Goal: Find specific page/section: Find specific page/section

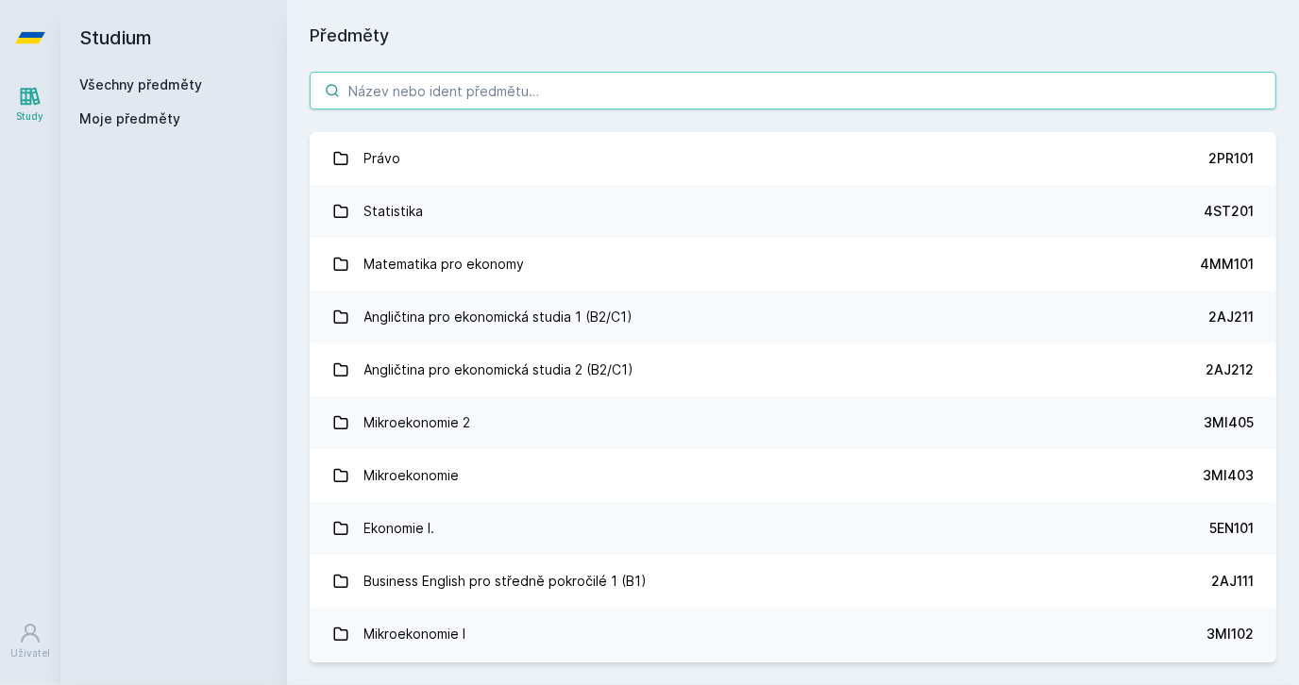
click at [383, 90] on input "search" at bounding box center [793, 91] width 967 height 38
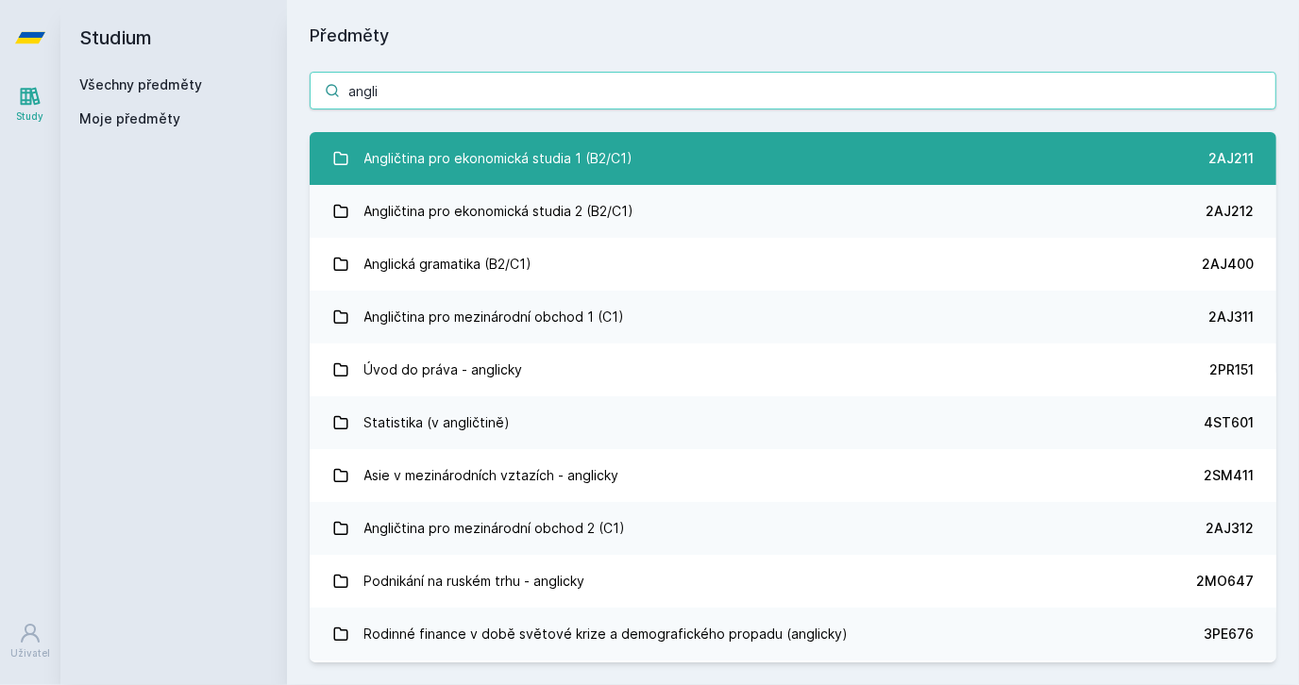
type input "angli"
click at [472, 168] on div "Angličtina pro ekonomická studia 1 (B2/C1)" at bounding box center [498, 159] width 269 height 38
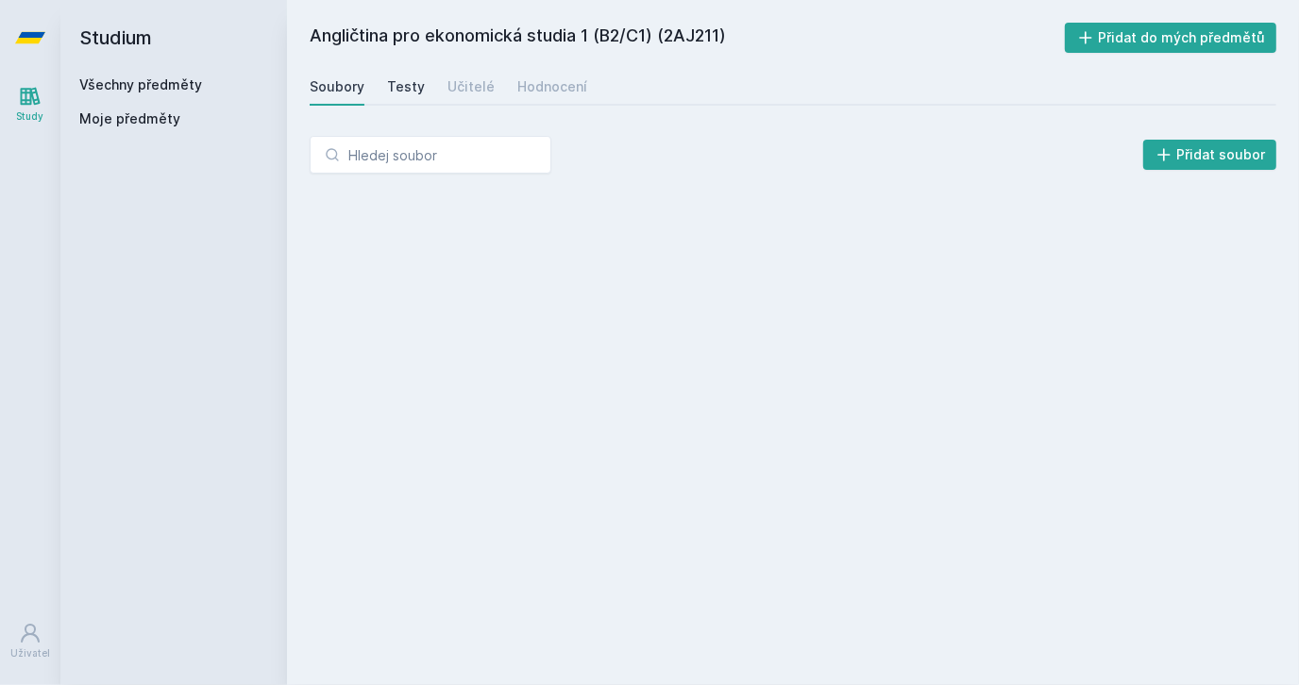
click at [388, 79] on div "Testy" at bounding box center [406, 86] width 38 height 19
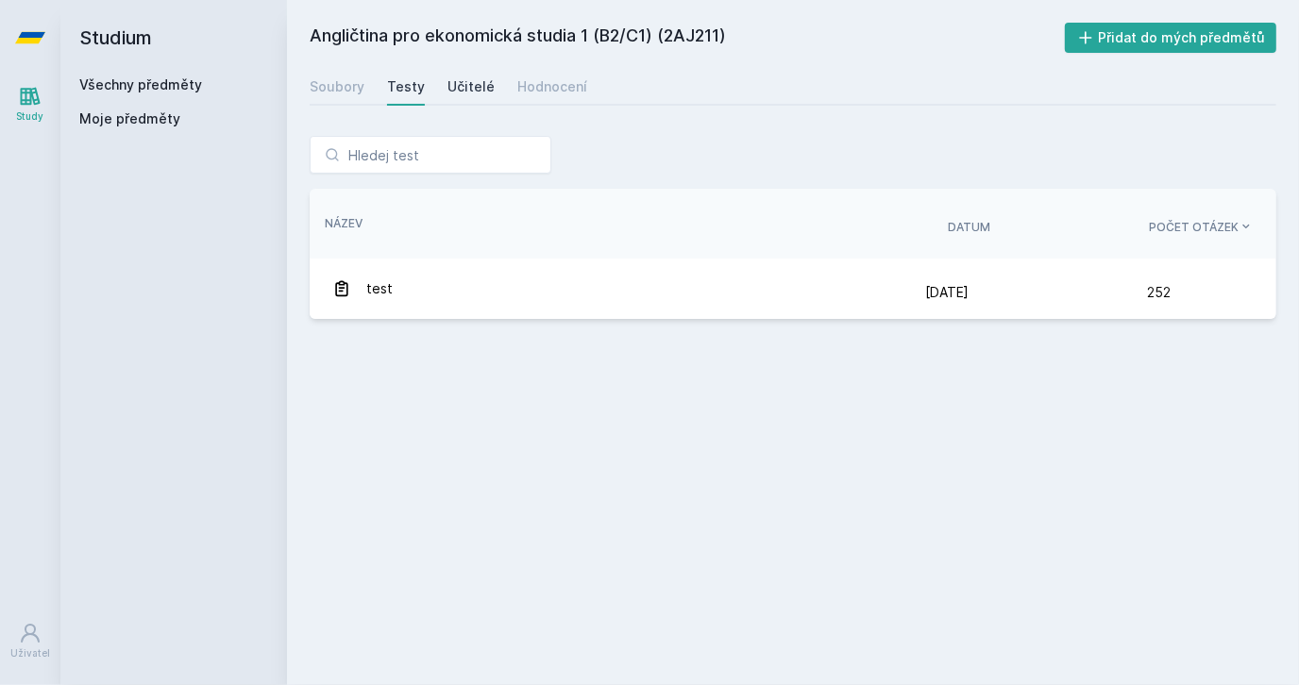
click at [468, 93] on div "Učitelé" at bounding box center [470, 86] width 47 height 19
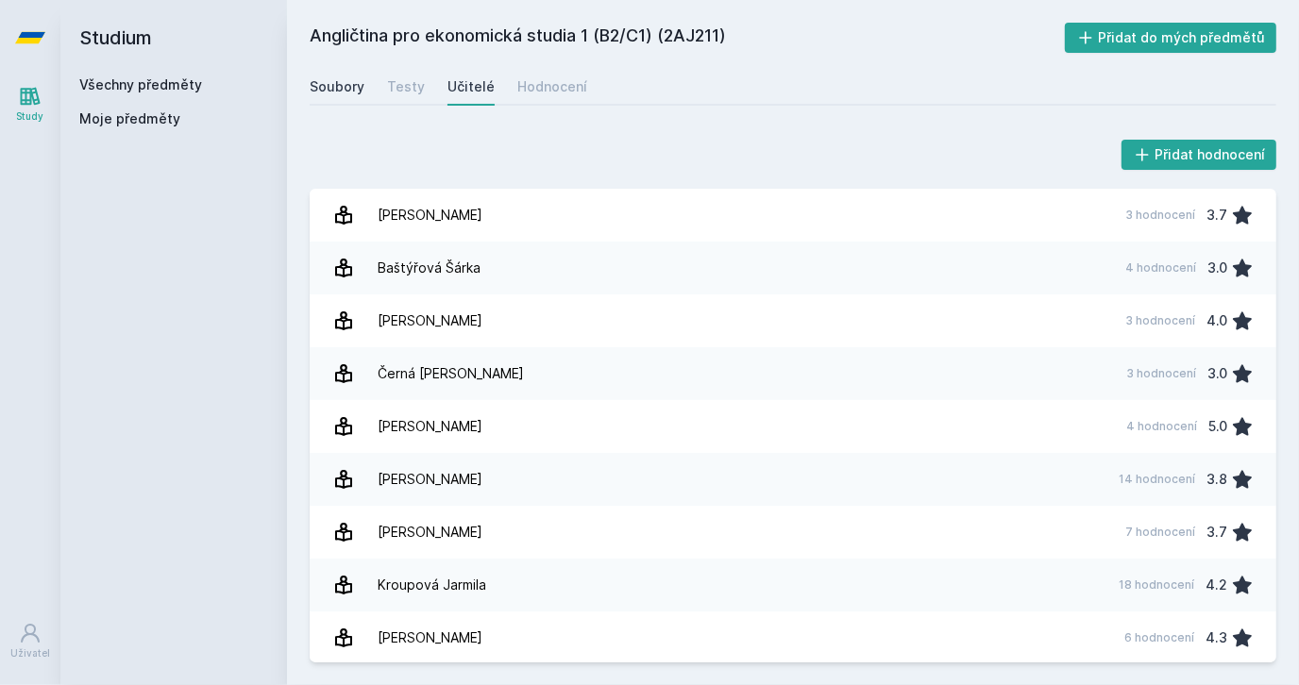
click at [338, 89] on div "Soubory" at bounding box center [337, 86] width 55 height 19
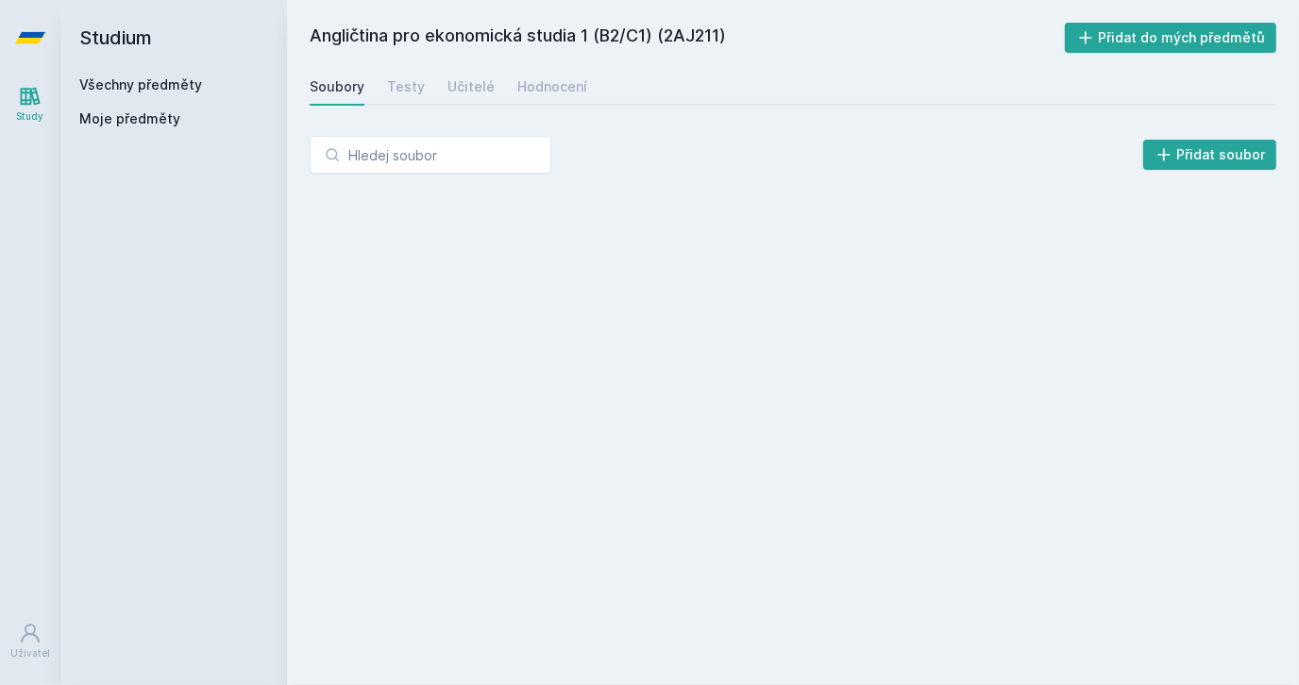
click at [580, 89] on div "Soubory Testy Učitelé Hodnocení" at bounding box center [793, 87] width 967 height 38
click at [558, 85] on div "Hodnocení" at bounding box center [552, 86] width 70 height 19
